Goal: Find specific page/section: Find specific page/section

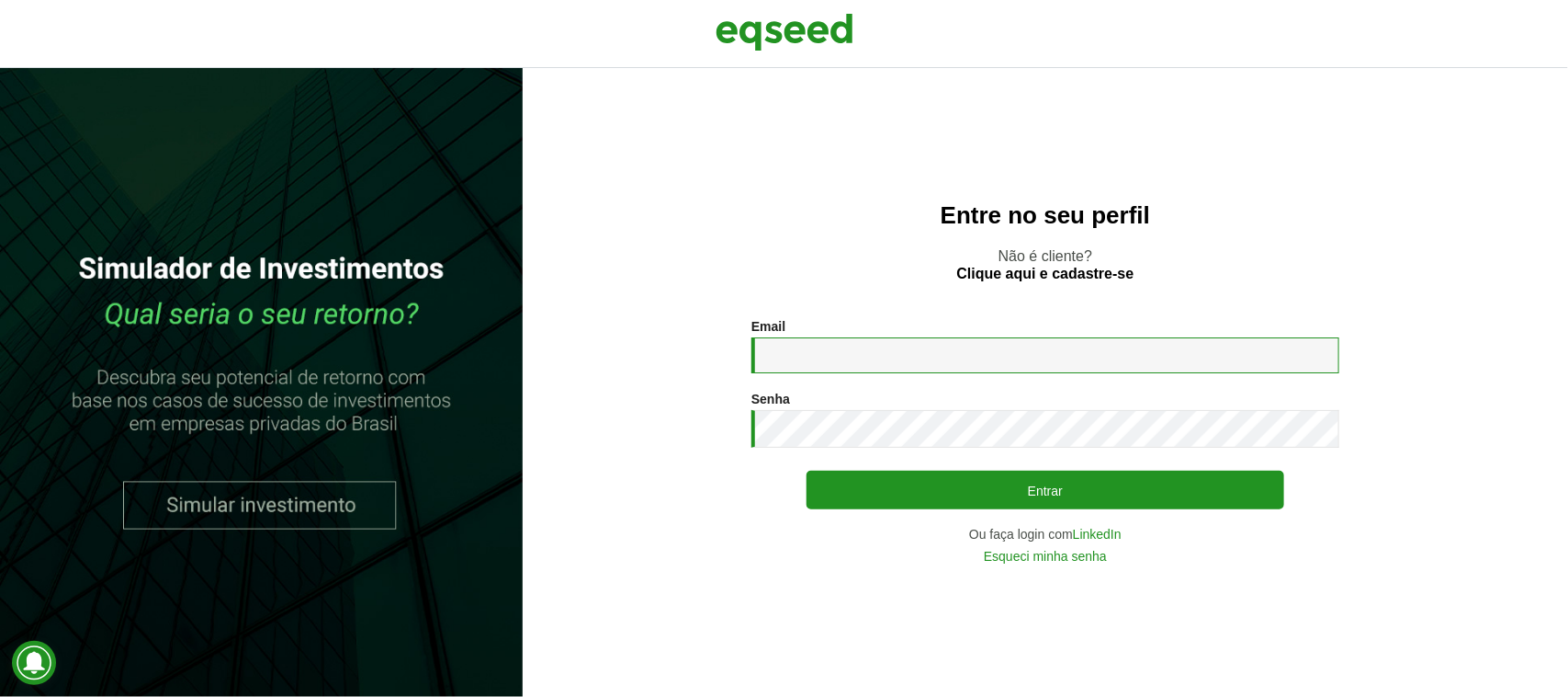
click at [935, 356] on input "Email *" at bounding box center [1045, 355] width 588 height 36
click at [908, 356] on input "Email *" at bounding box center [1045, 355] width 588 height 36
click at [906, 351] on input "**********" at bounding box center [1045, 355] width 588 height 36
type input "**********"
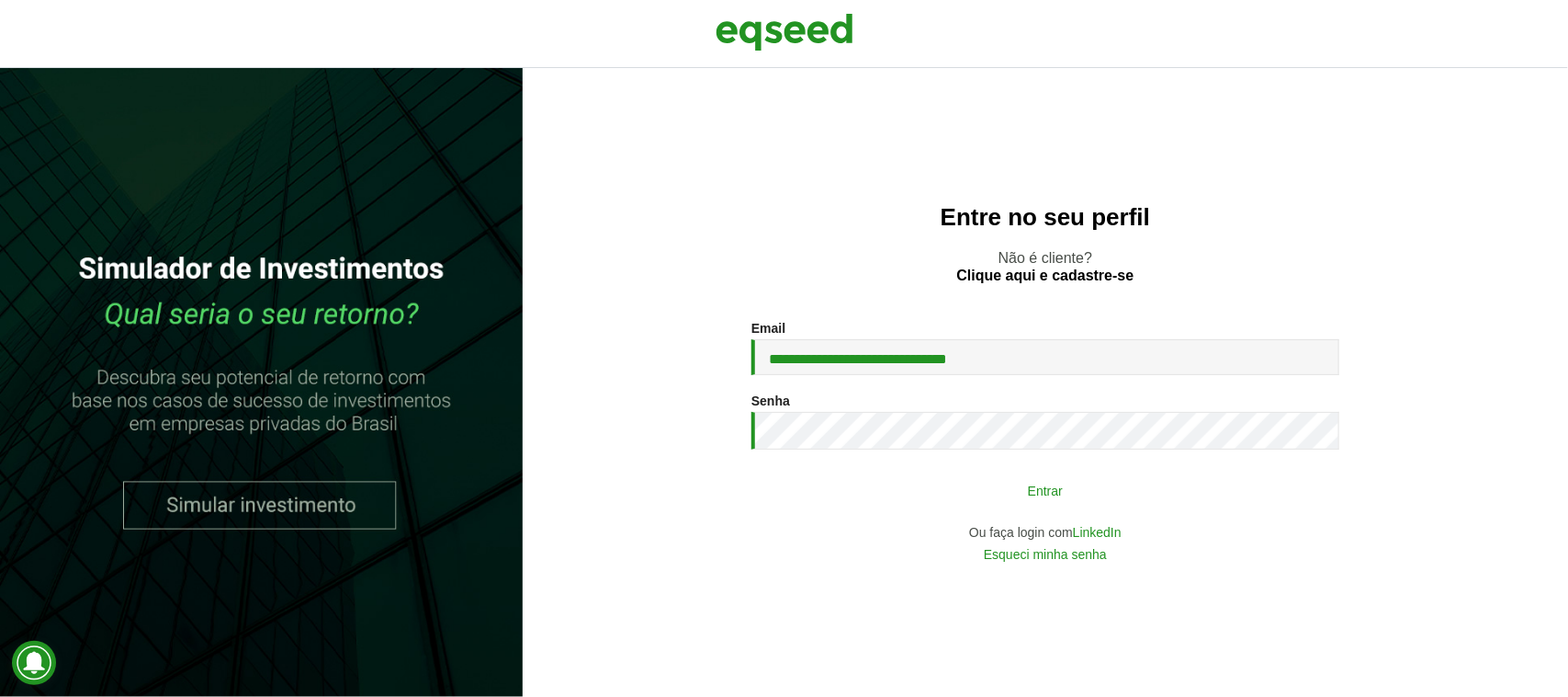
click at [916, 488] on button "Entrar" at bounding box center [1044, 490] width 478 height 35
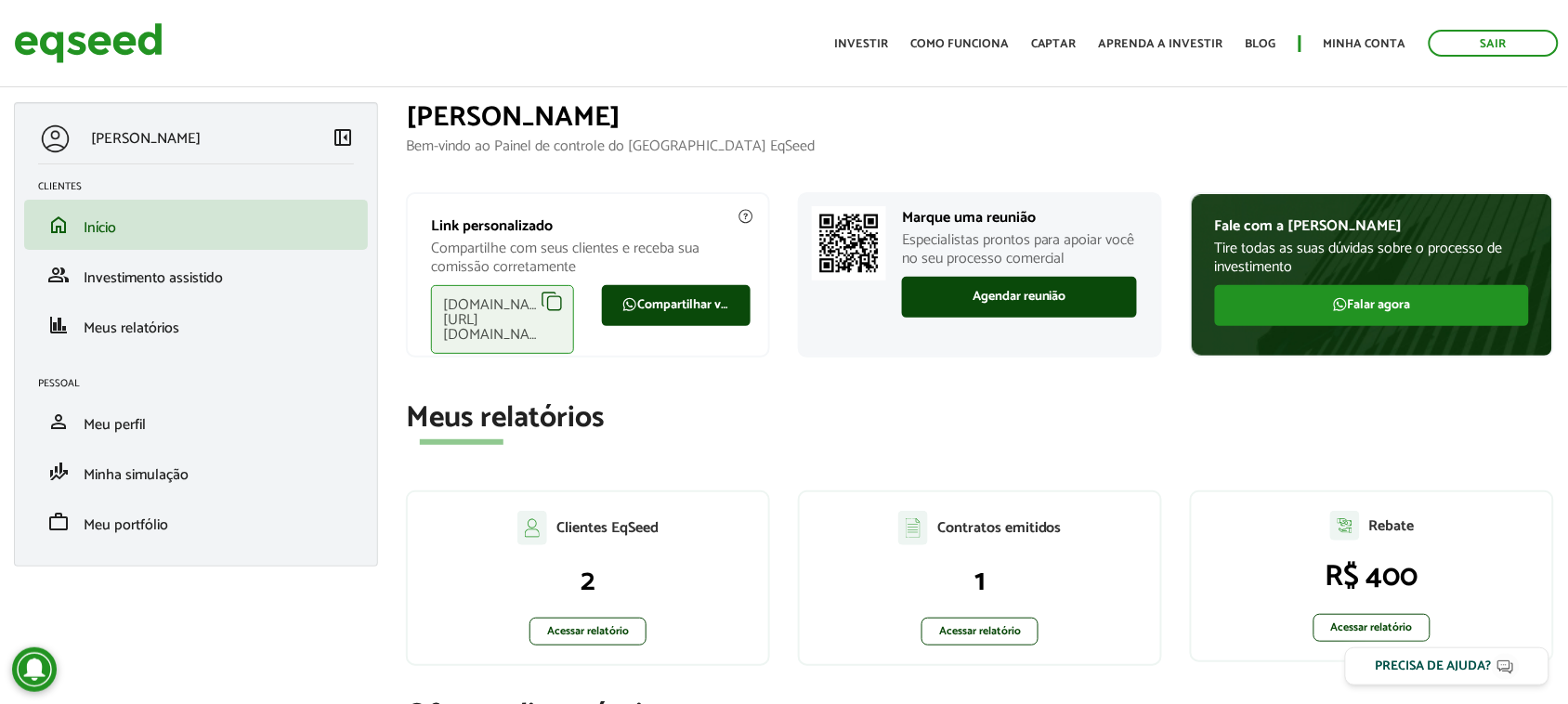
scroll to position [232, 0]
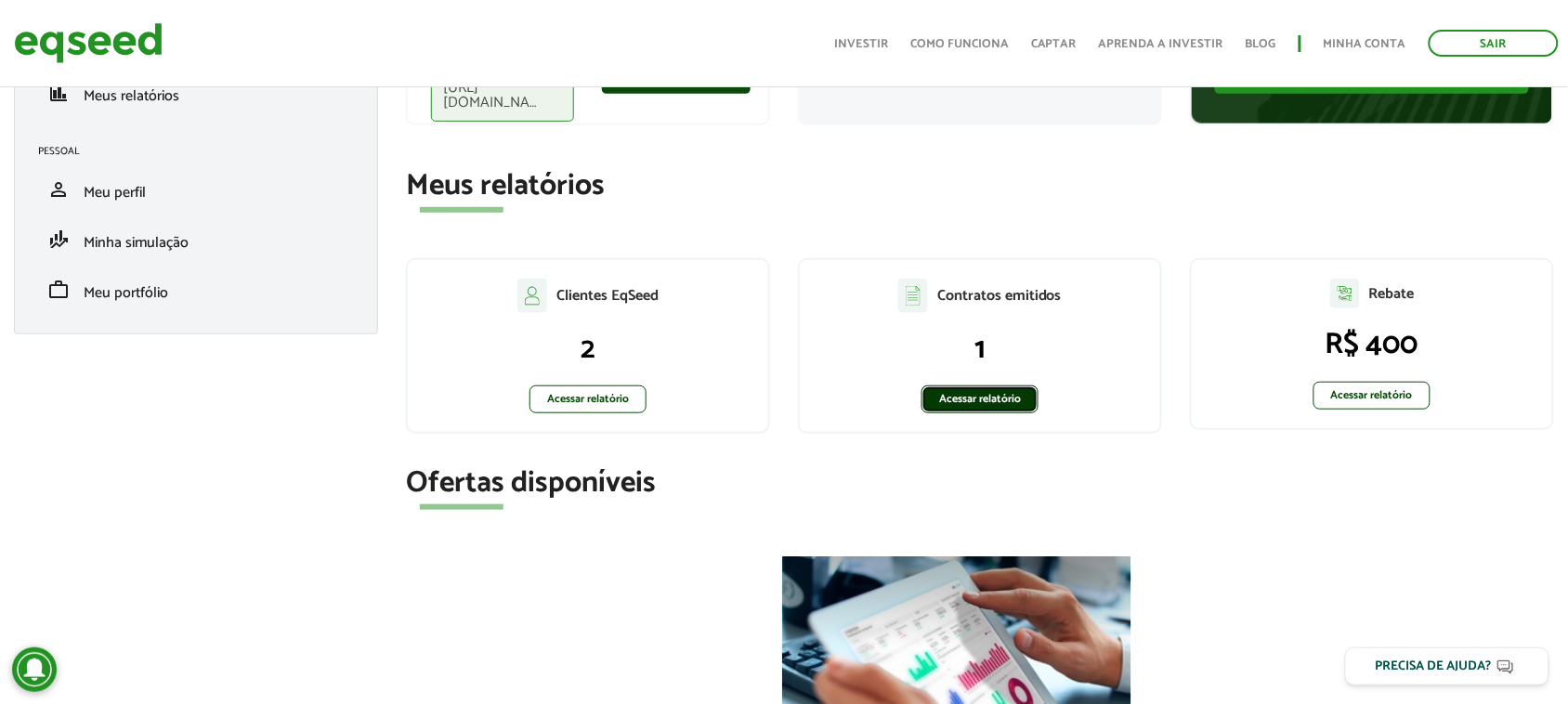
click at [945, 404] on link "Acessar relatório" at bounding box center [980, 399] width 117 height 28
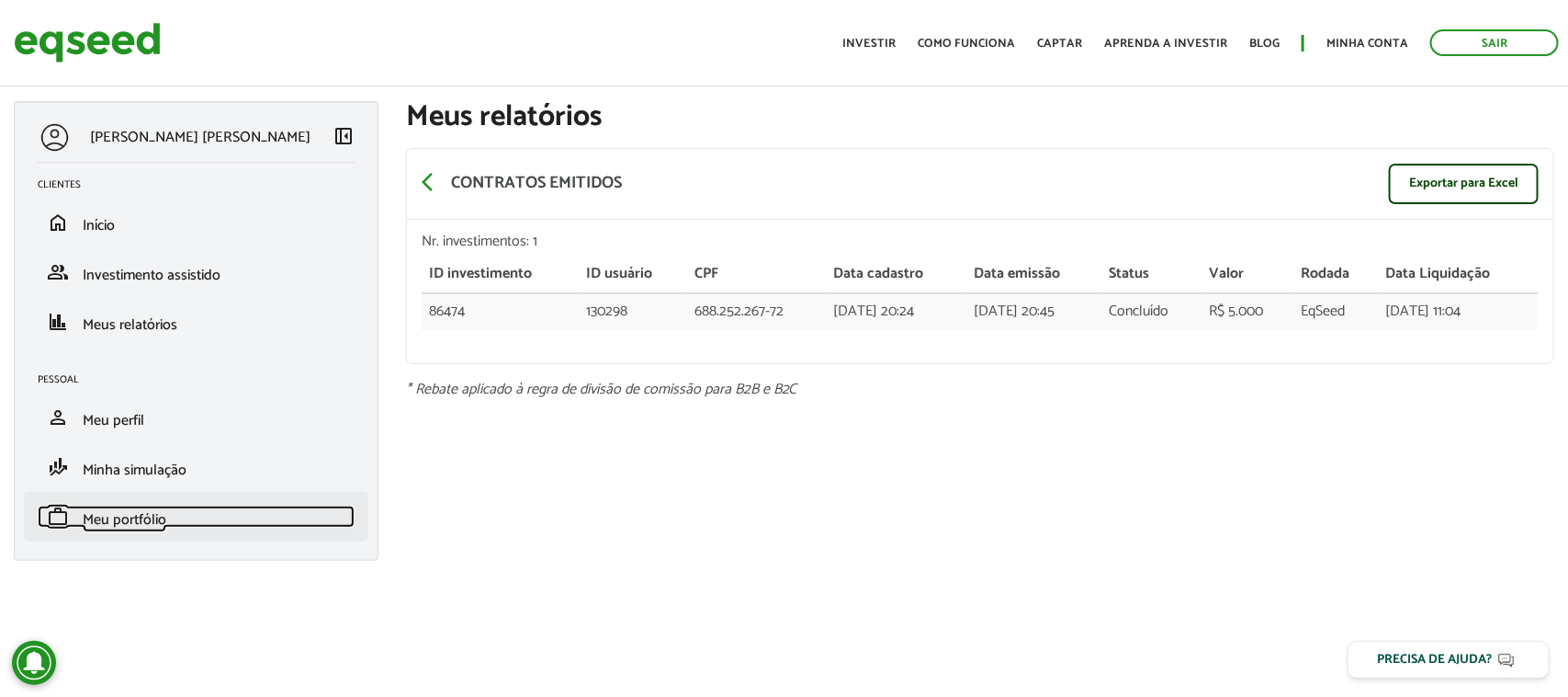
click at [147, 511] on span "Meu portfólio" at bounding box center [125, 519] width 84 height 24
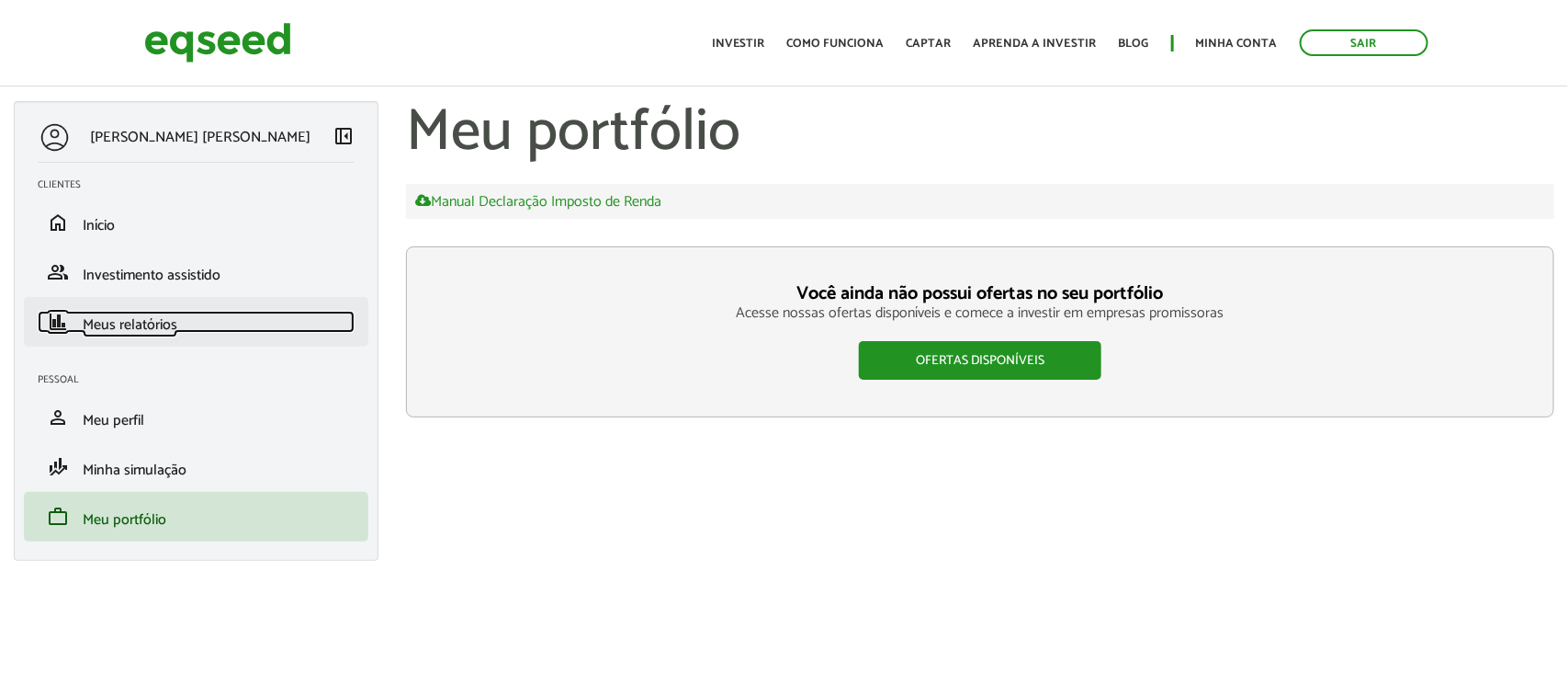
click at [130, 320] on span "Meus relatórios" at bounding box center [130, 325] width 95 height 24
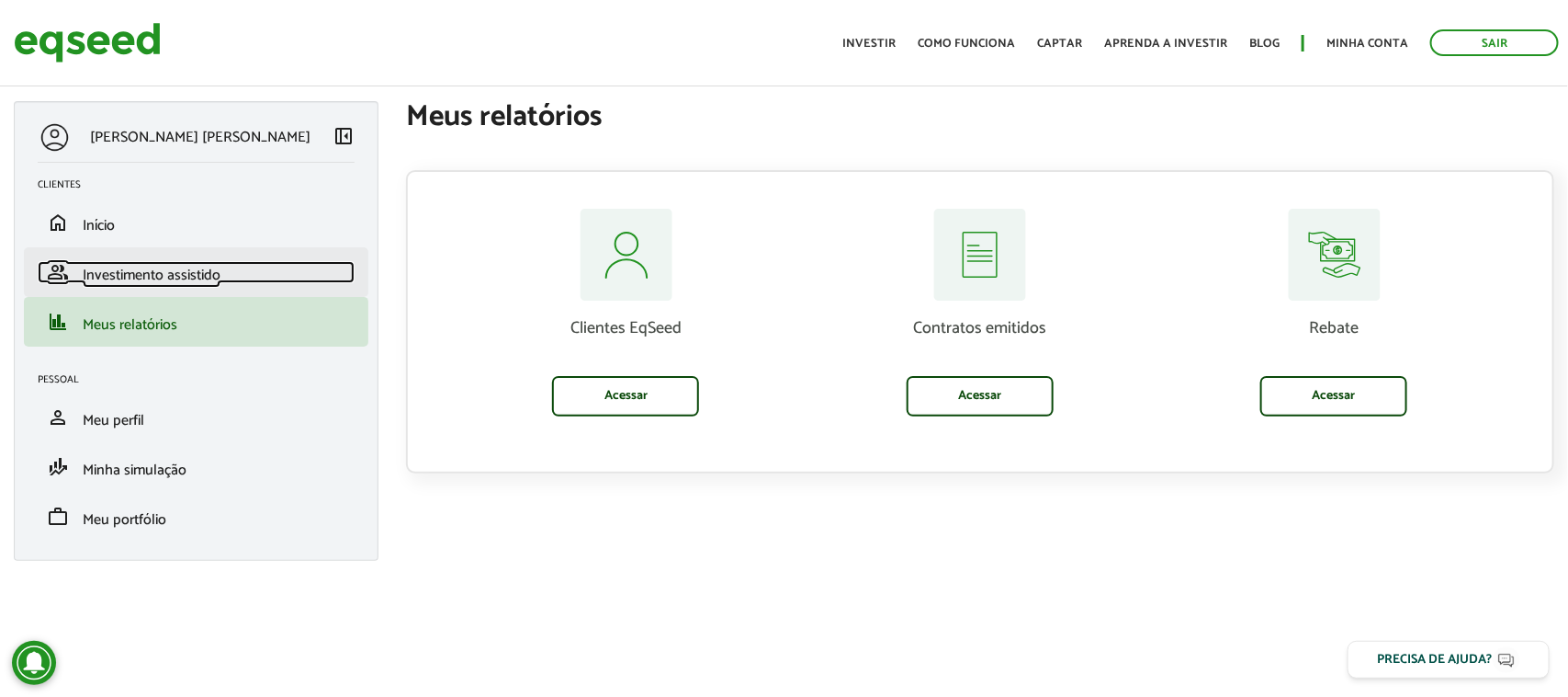
click at [143, 272] on span "Investimento assistido" at bounding box center [151, 275] width 138 height 24
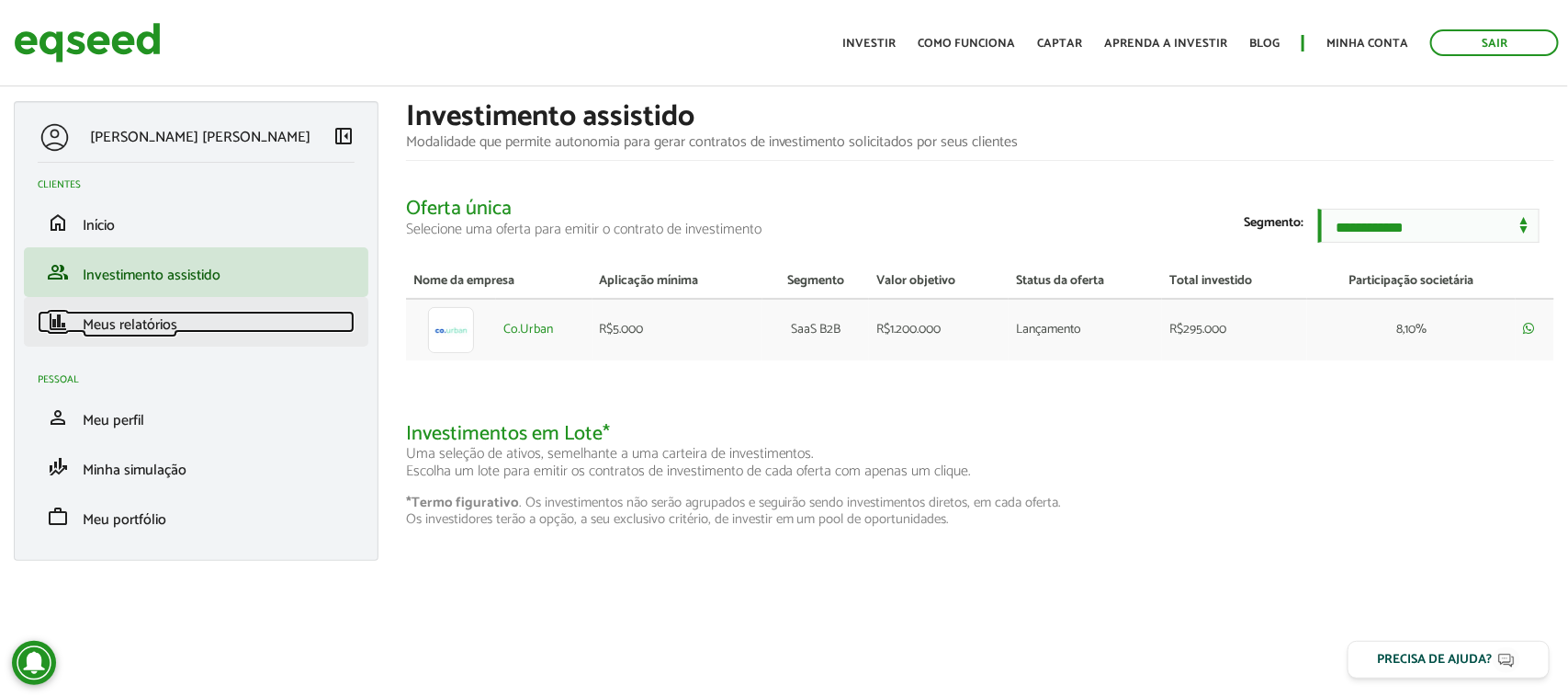
click at [148, 325] on span "Meus relatórios" at bounding box center [130, 325] width 95 height 24
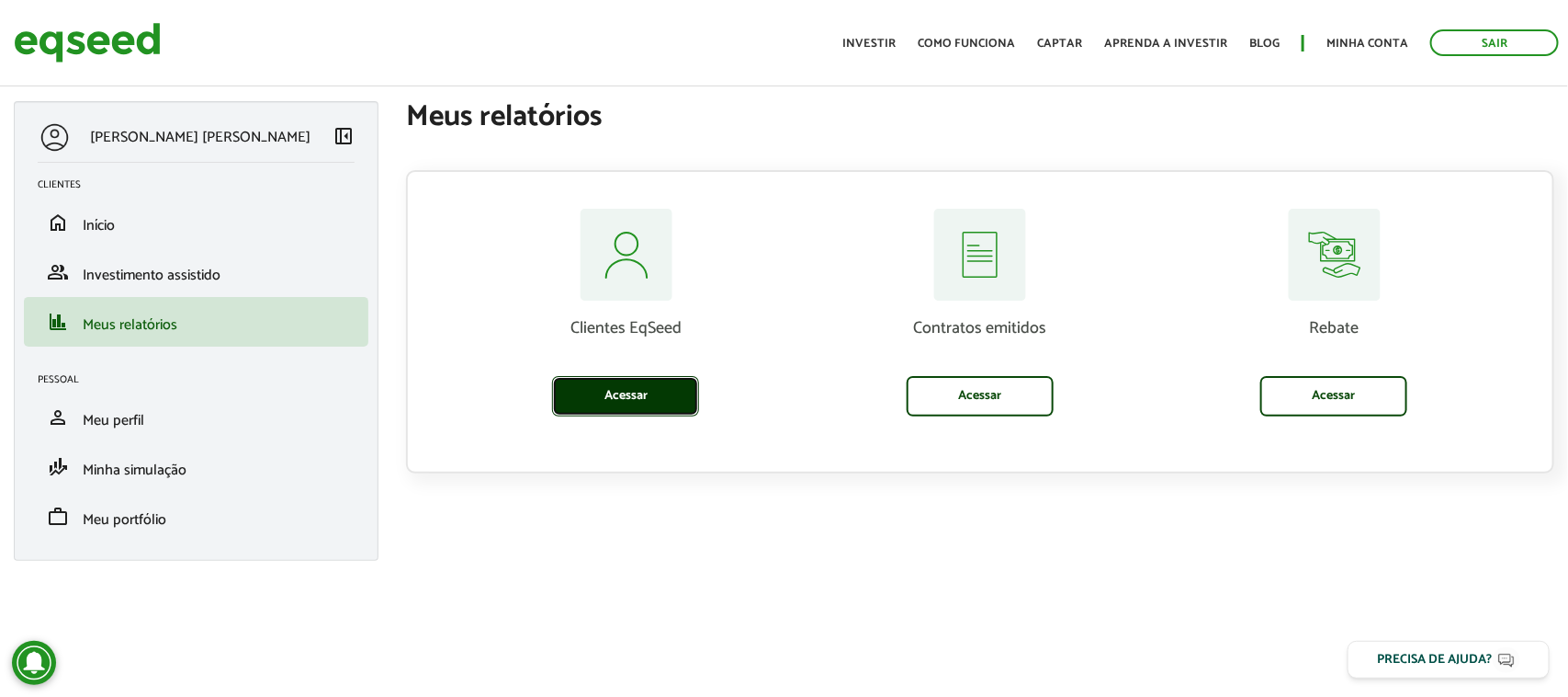
click at [592, 401] on link "Acessar" at bounding box center [625, 395] width 147 height 40
